Goal: Navigation & Orientation: Understand site structure

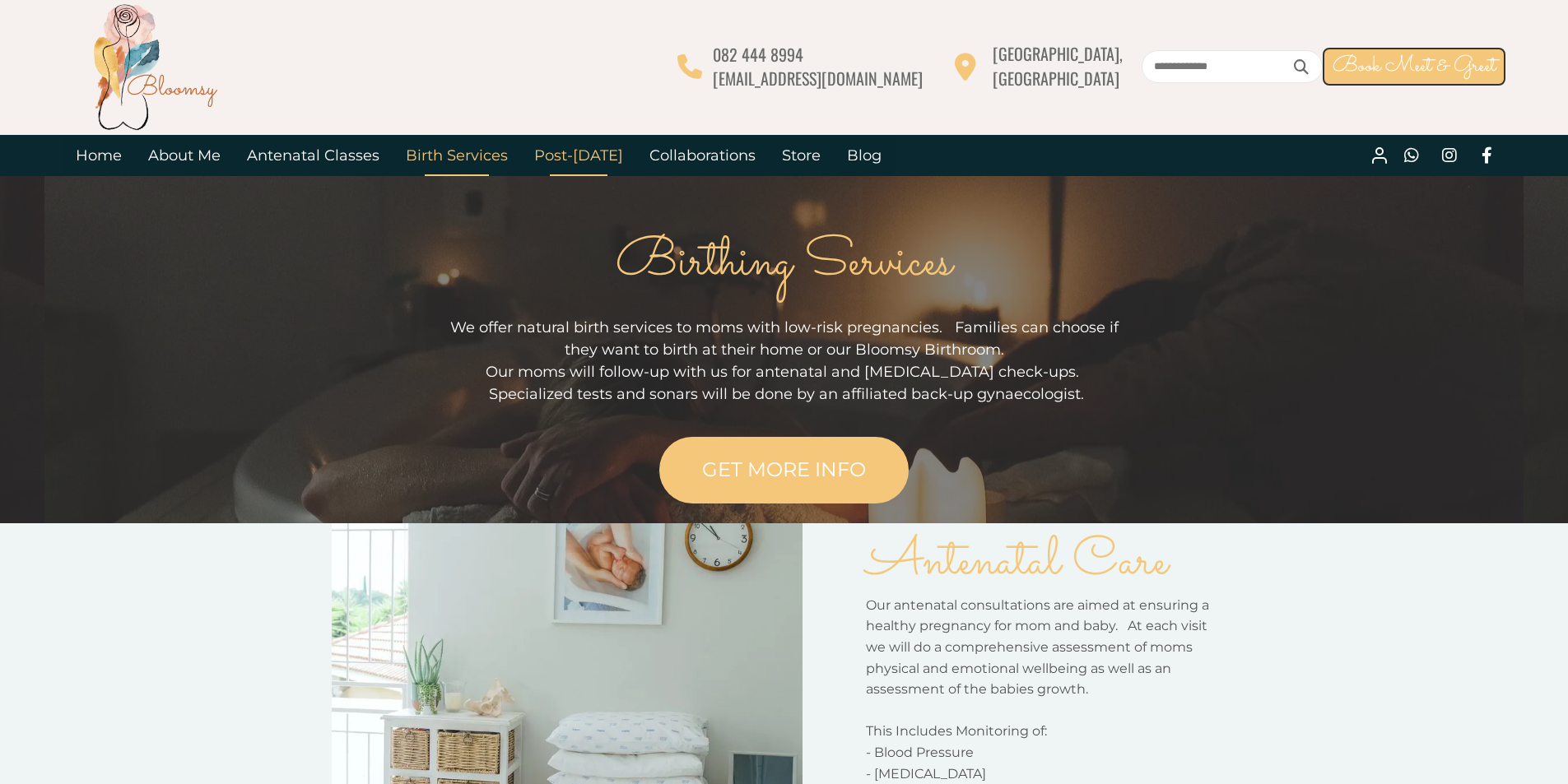
click at [593, 158] on link "Post-[DATE]" at bounding box center [578, 155] width 115 height 41
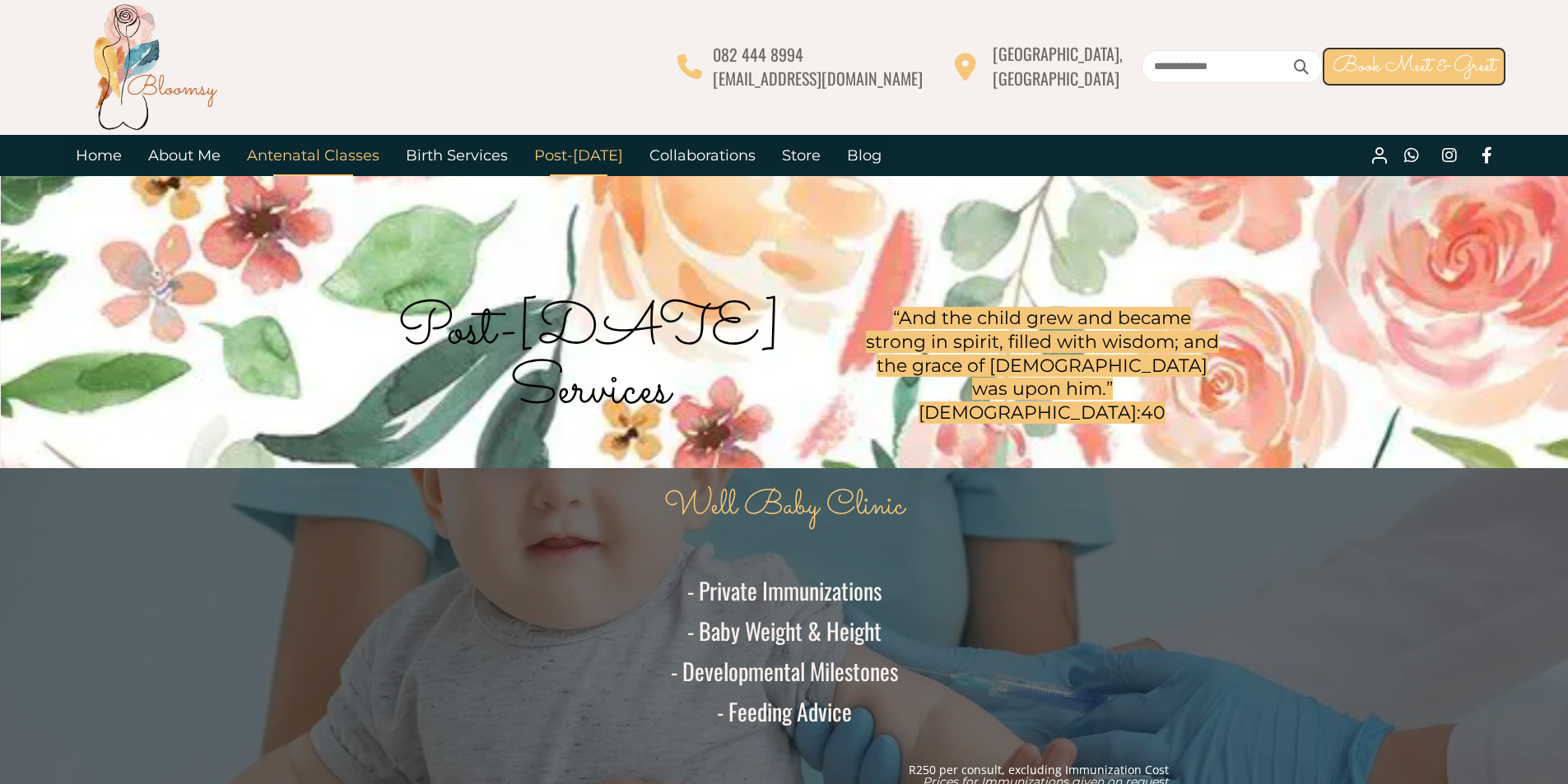
click at [321, 160] on link "Antenatal Classes" at bounding box center [313, 155] width 159 height 41
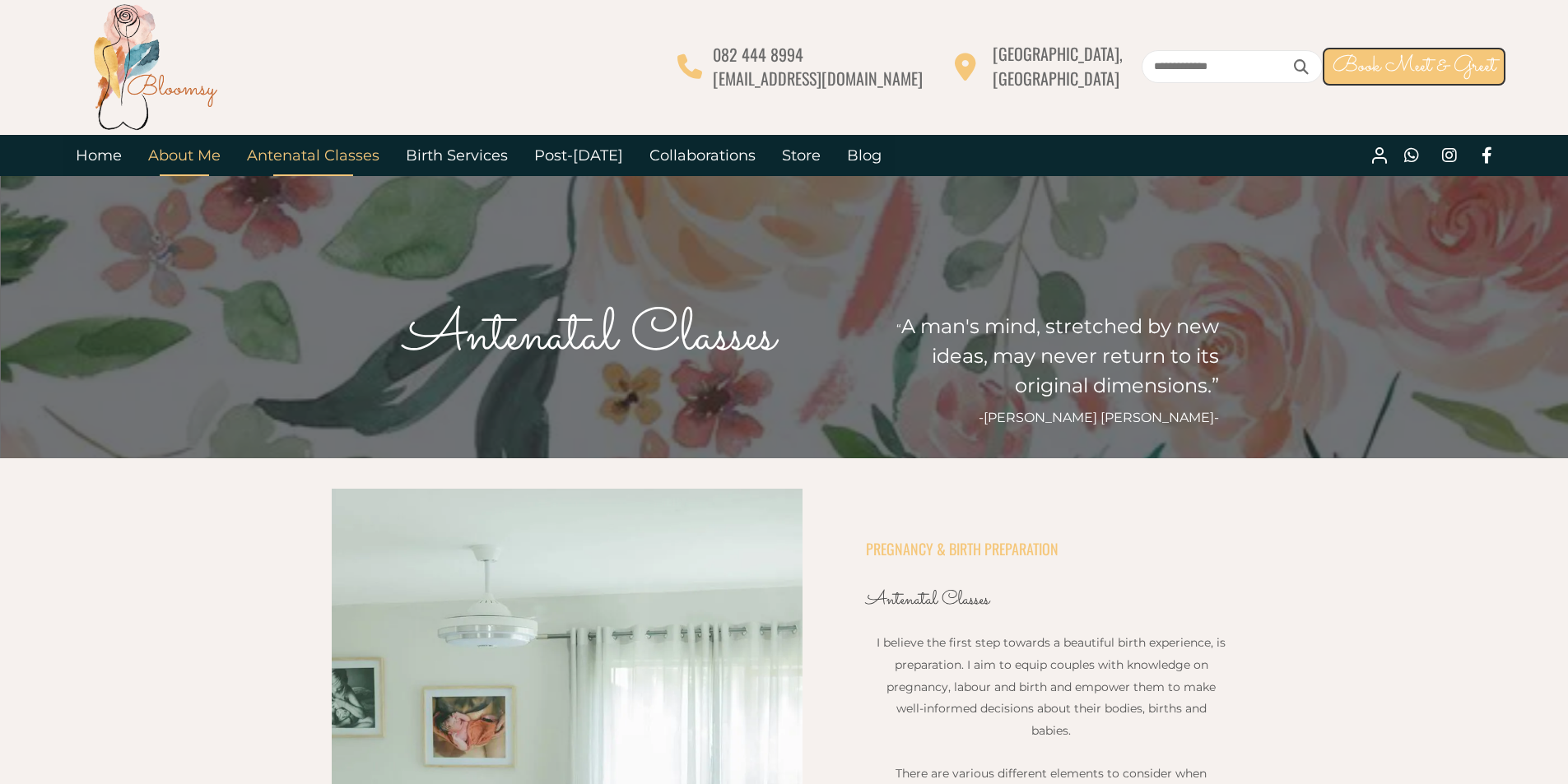
click at [163, 145] on link "About Me" at bounding box center [184, 155] width 99 height 41
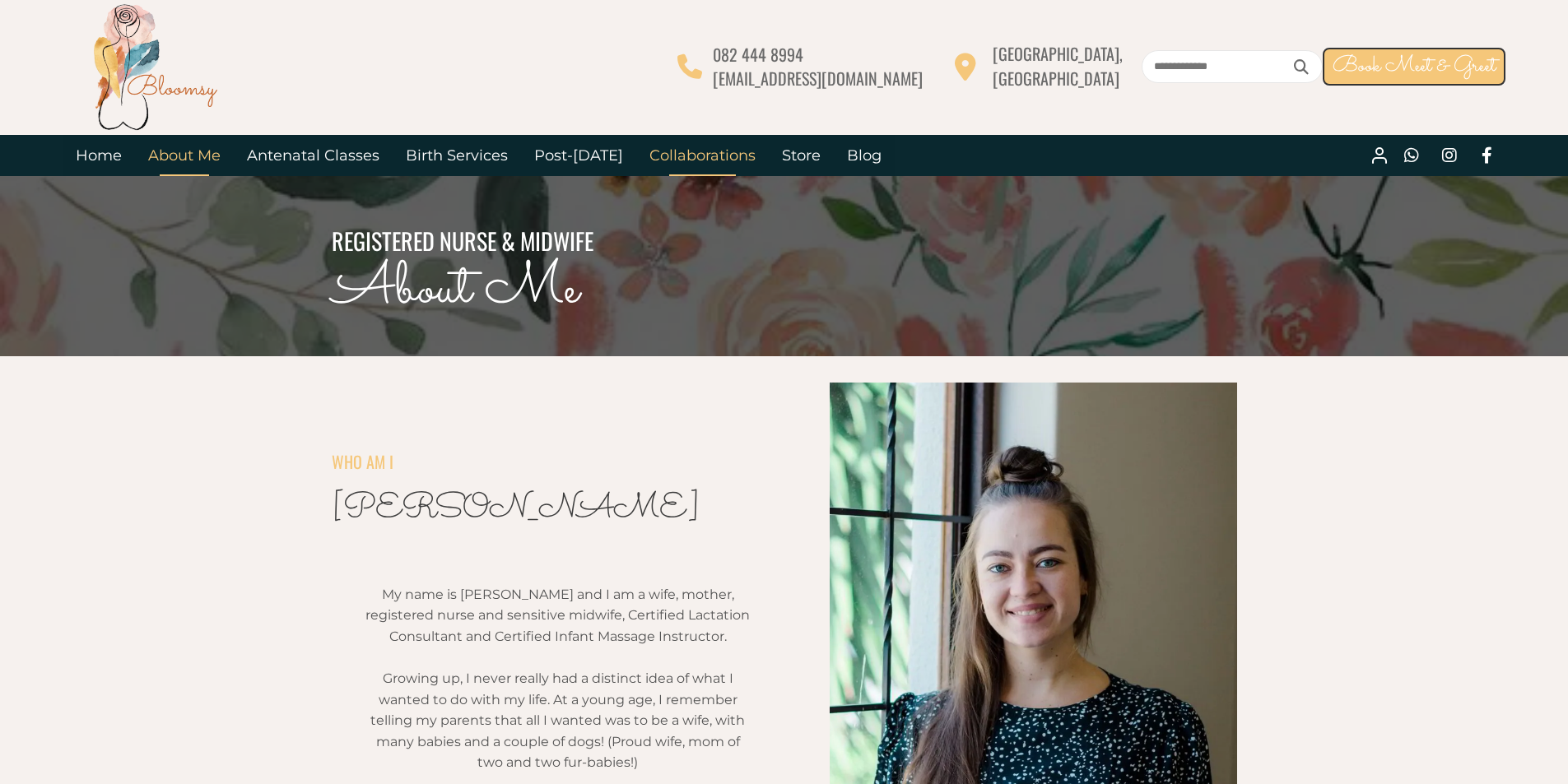
click at [669, 154] on link "Collaborations" at bounding box center [702, 155] width 133 height 41
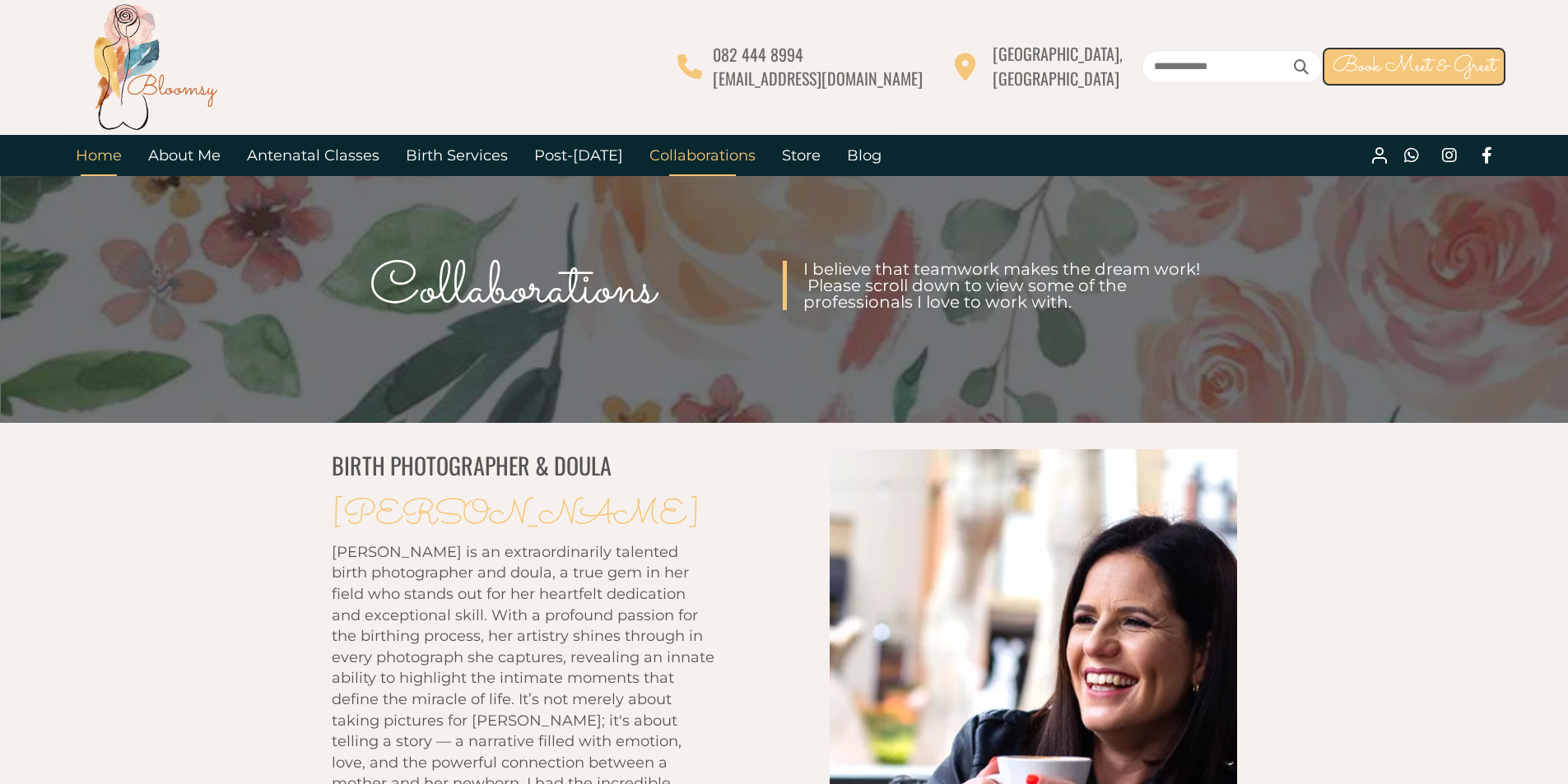
click at [114, 153] on link "Home" at bounding box center [99, 155] width 73 height 41
